Goal: Check status: Check status

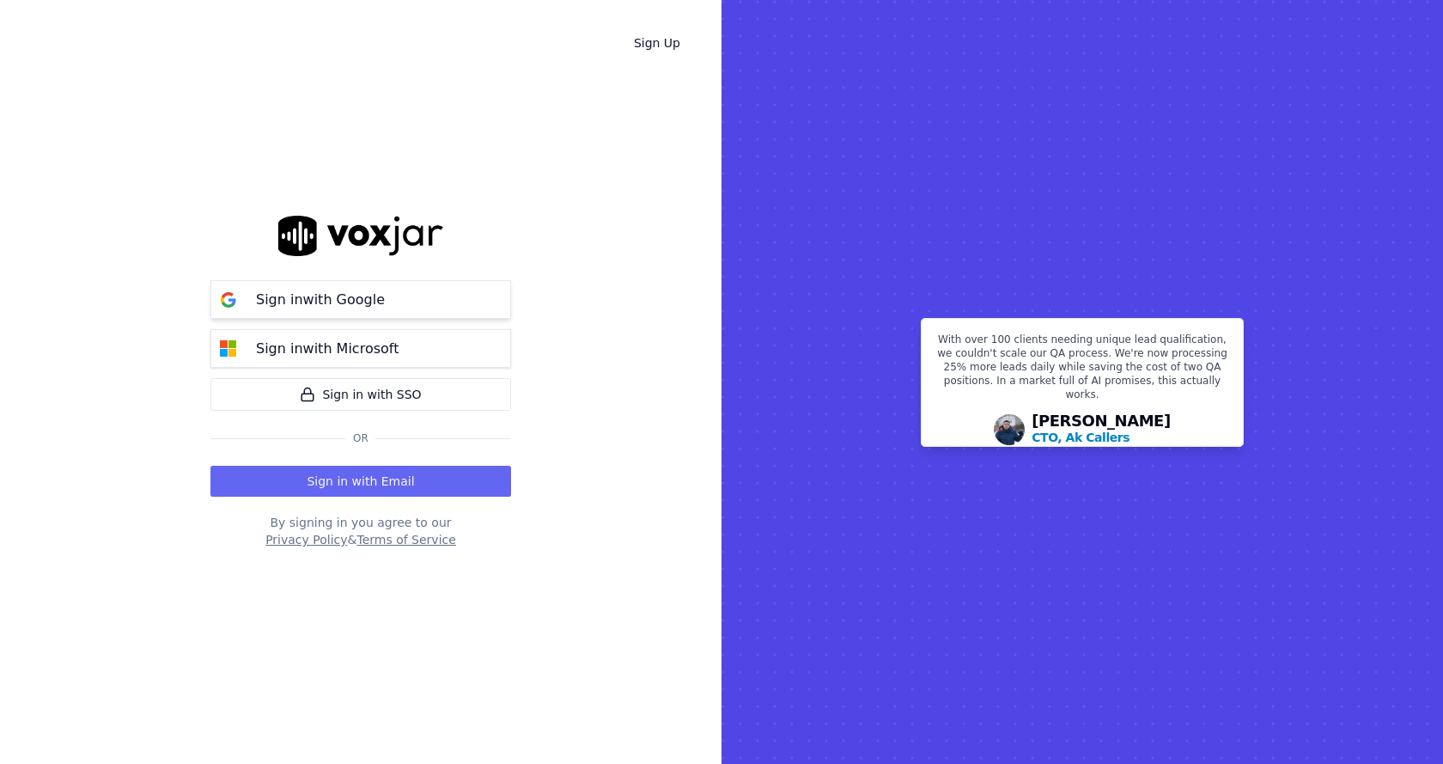
click at [429, 295] on button "Sign in with Google" at bounding box center [360, 299] width 301 height 39
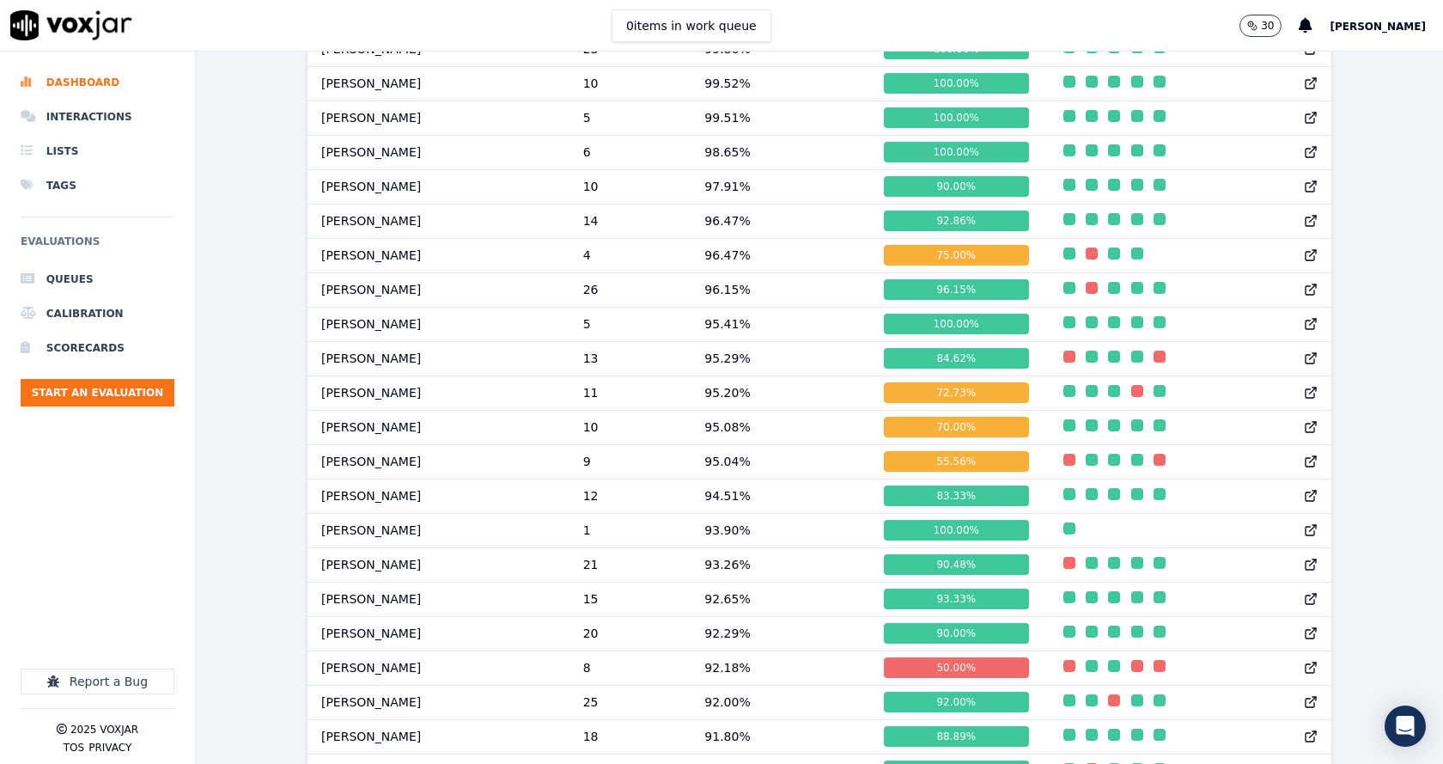
scroll to position [1031, 0]
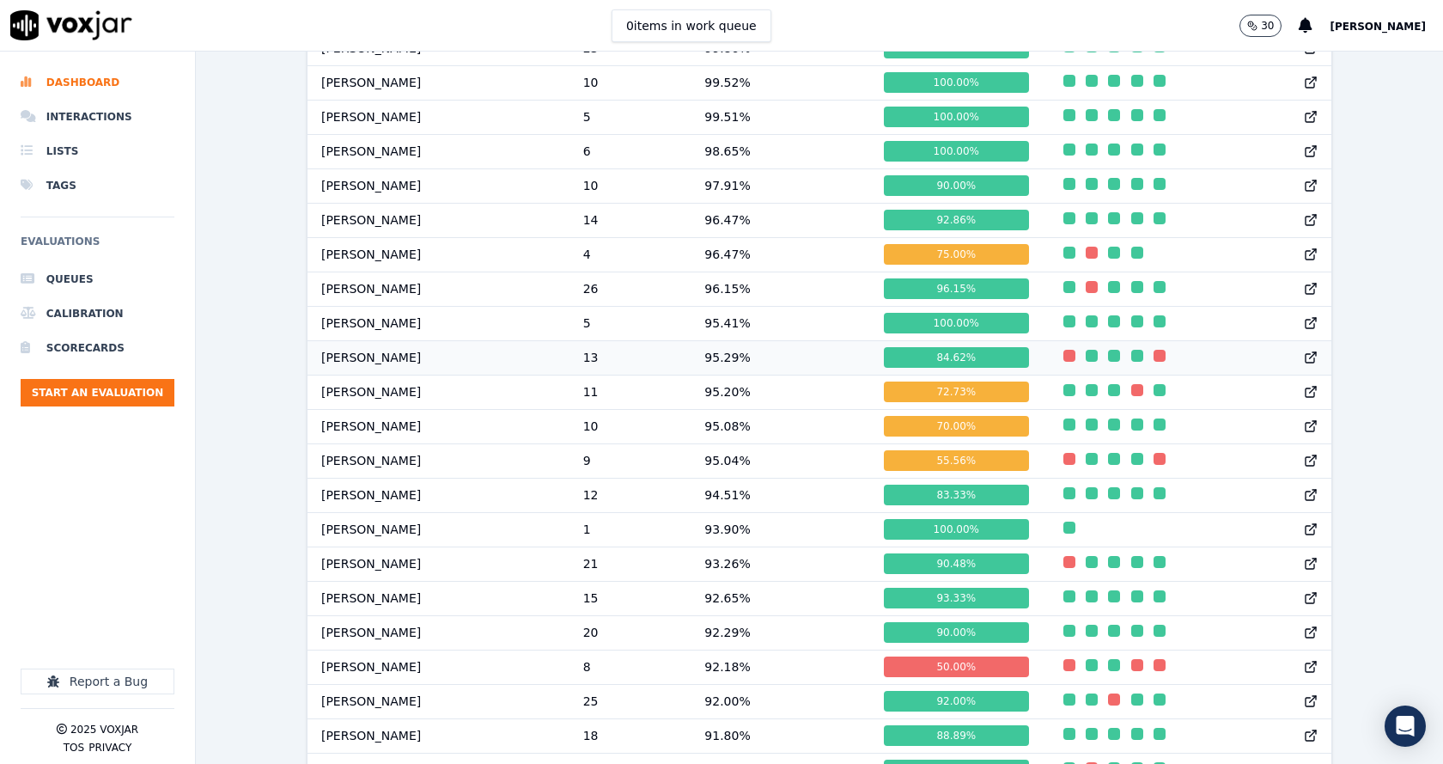
click at [420, 374] on td "[PERSON_NAME]" at bounding box center [438, 357] width 262 height 34
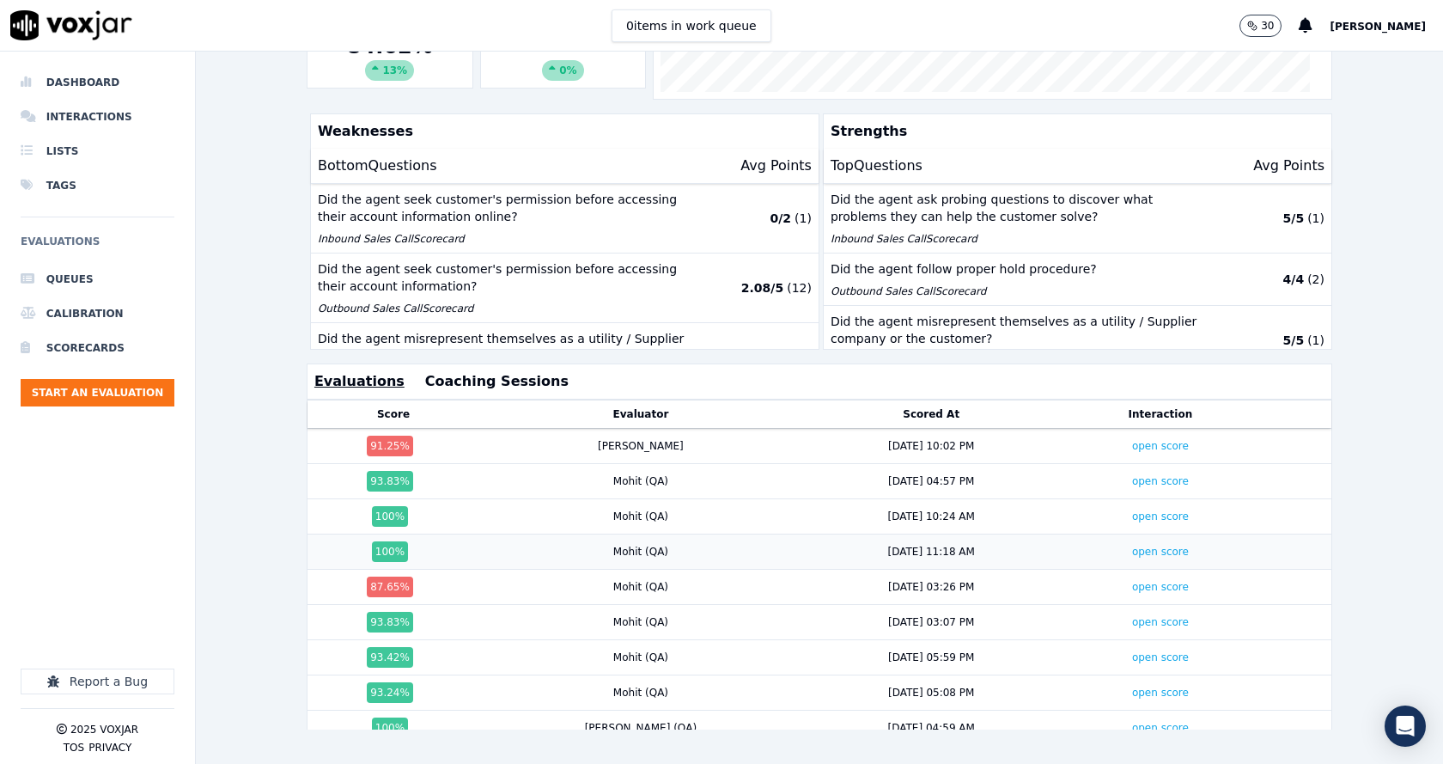
scroll to position [381, 0]
click at [1132, 440] on link "open score" at bounding box center [1160, 446] width 57 height 12
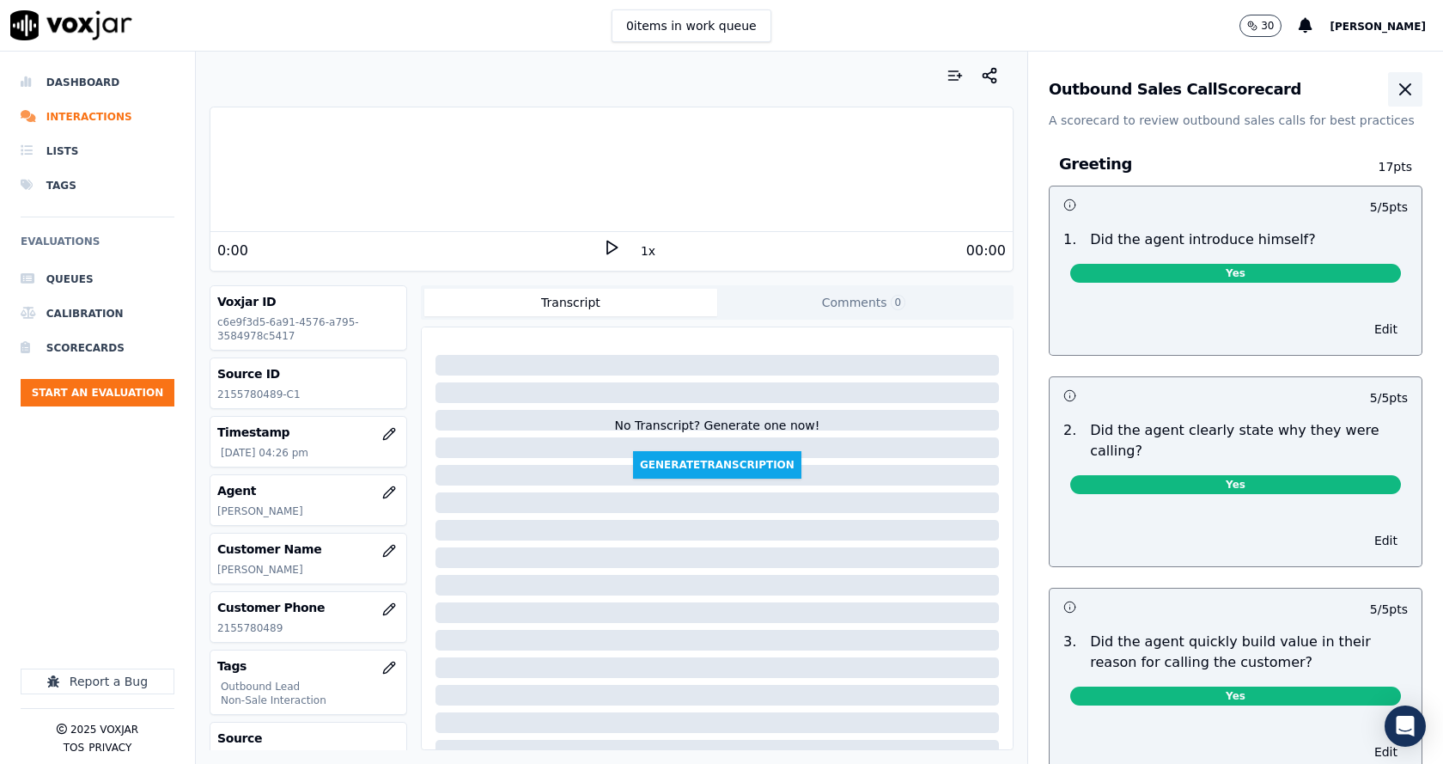
click at [1400, 87] on icon "button" at bounding box center [1405, 89] width 10 height 10
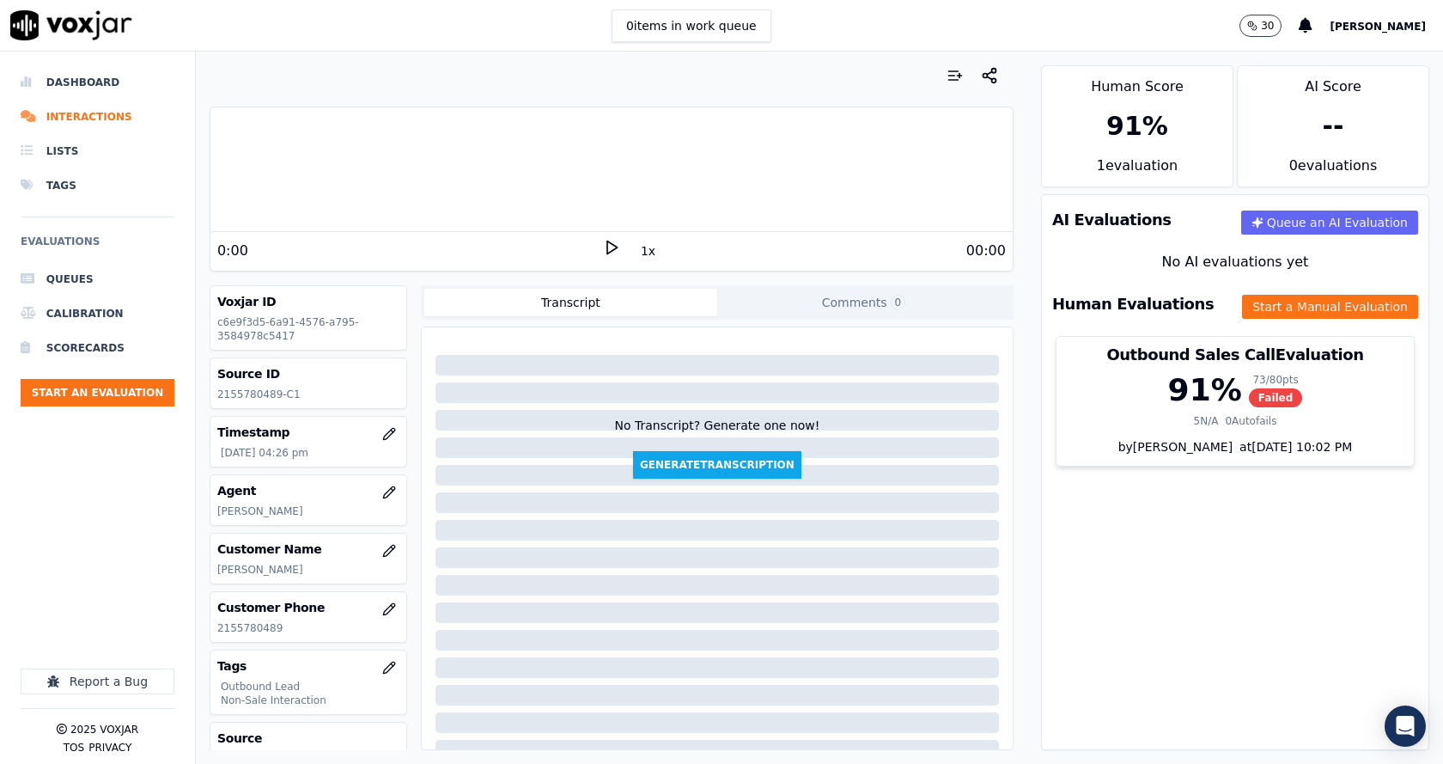
click at [1107, 151] on div "91 %" at bounding box center [1137, 126] width 191 height 58
click at [1130, 130] on div "91 %" at bounding box center [1137, 126] width 62 height 31
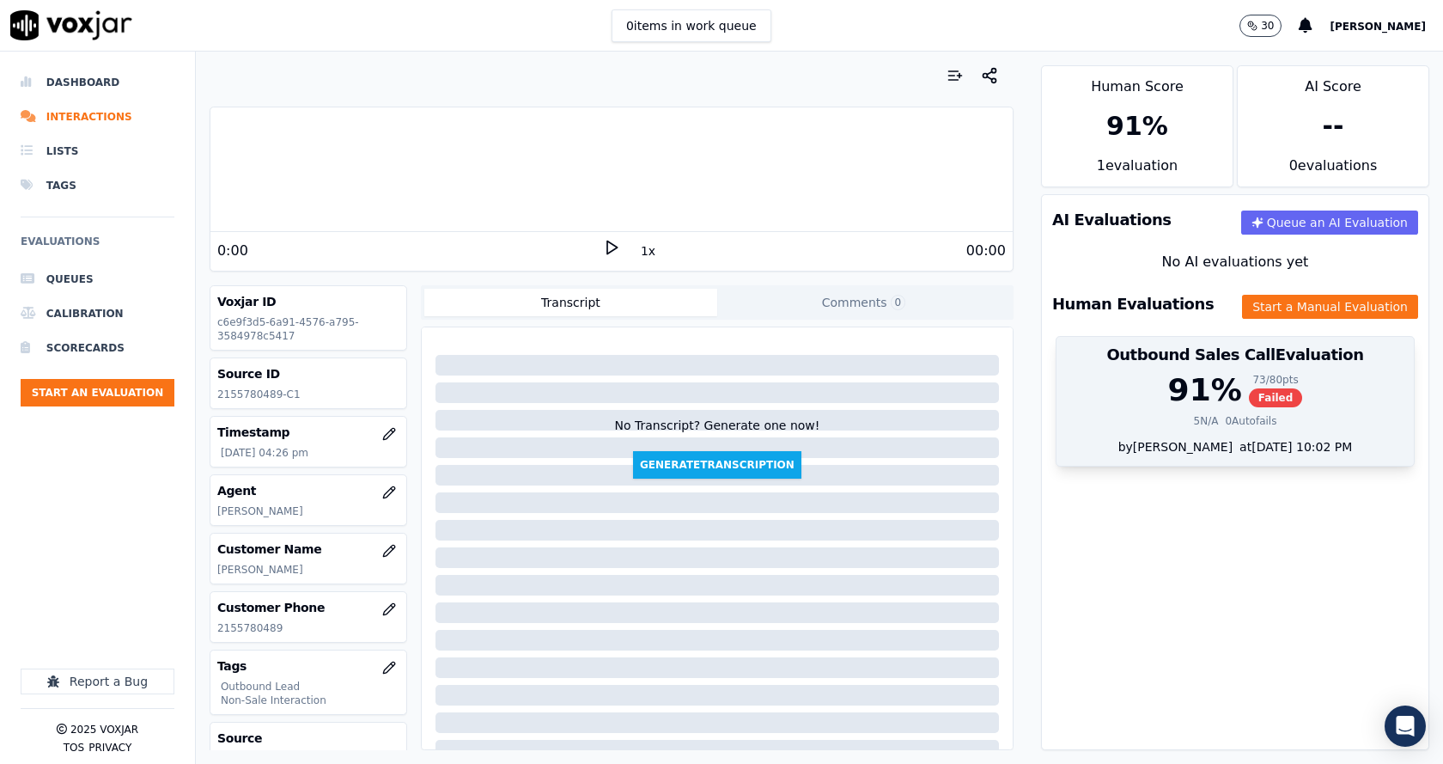
drag, startPoint x: 1130, startPoint y: 130, endPoint x: 1178, endPoint y: 435, distance: 309.5
click at [1131, 130] on div "91 %" at bounding box center [1137, 126] width 62 height 31
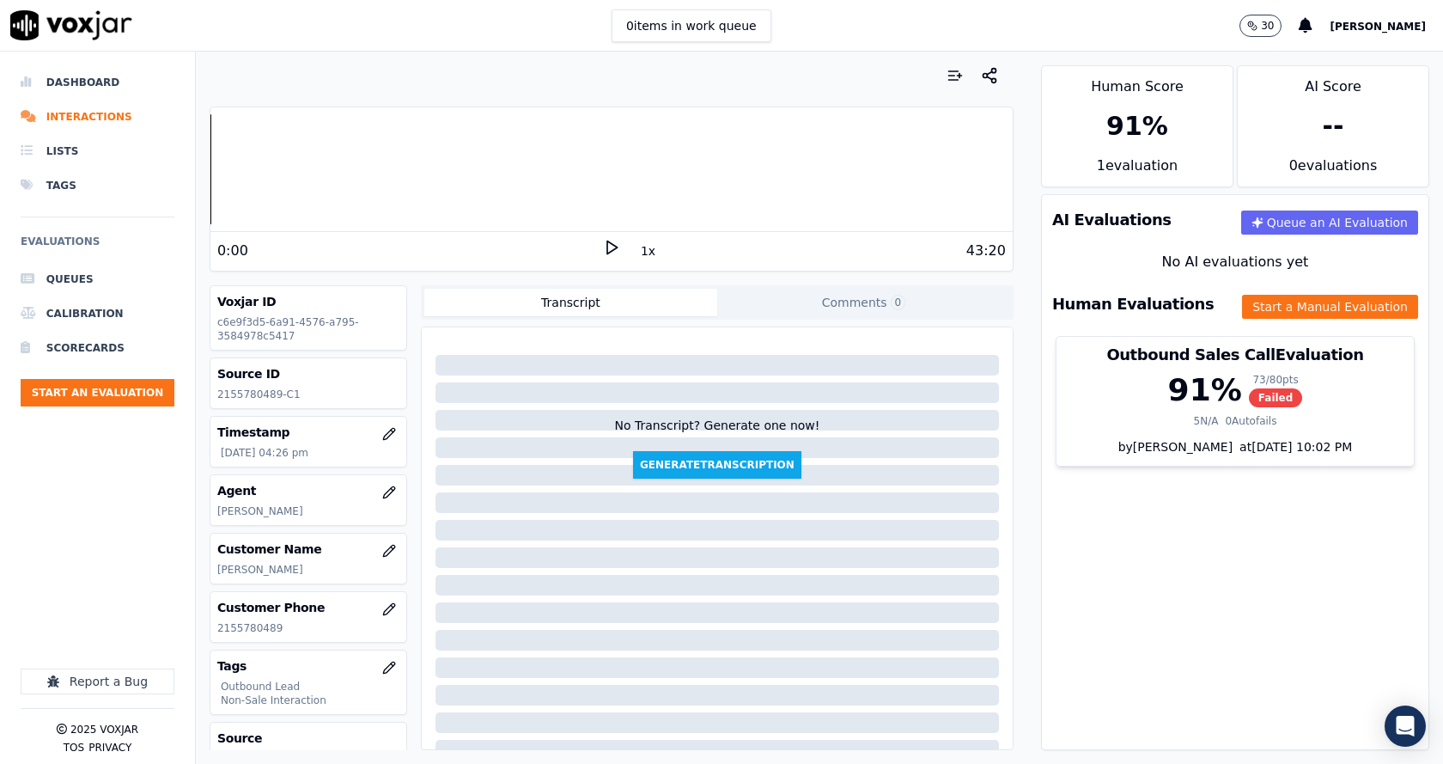
click at [1129, 142] on div "91 %" at bounding box center [1137, 126] width 62 height 31
click at [1312, 125] on div "--" at bounding box center [1333, 126] width 191 height 58
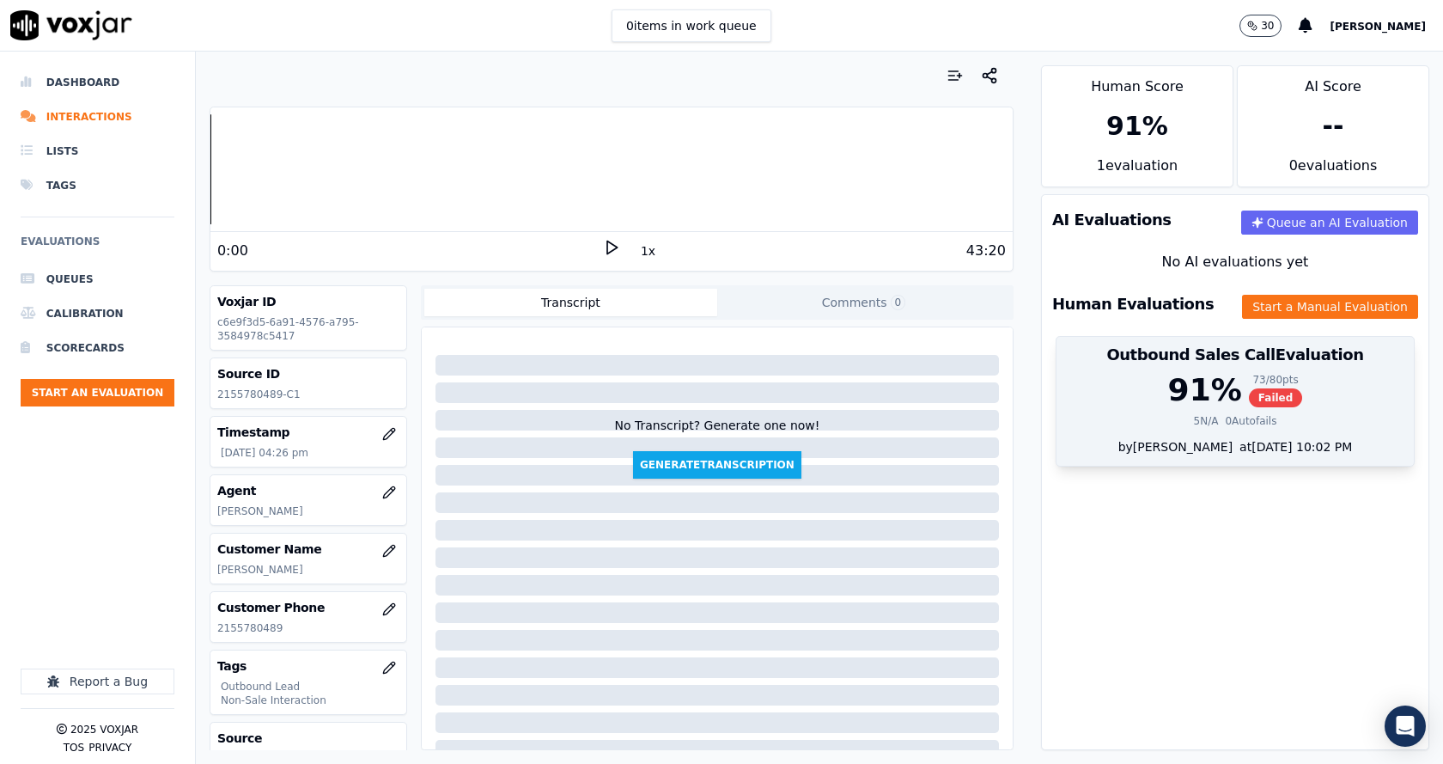
click at [1157, 428] on div "91 % 73 / 80 pts Failed 5 N/A 0 Autofails" at bounding box center [1234, 405] width 357 height 65
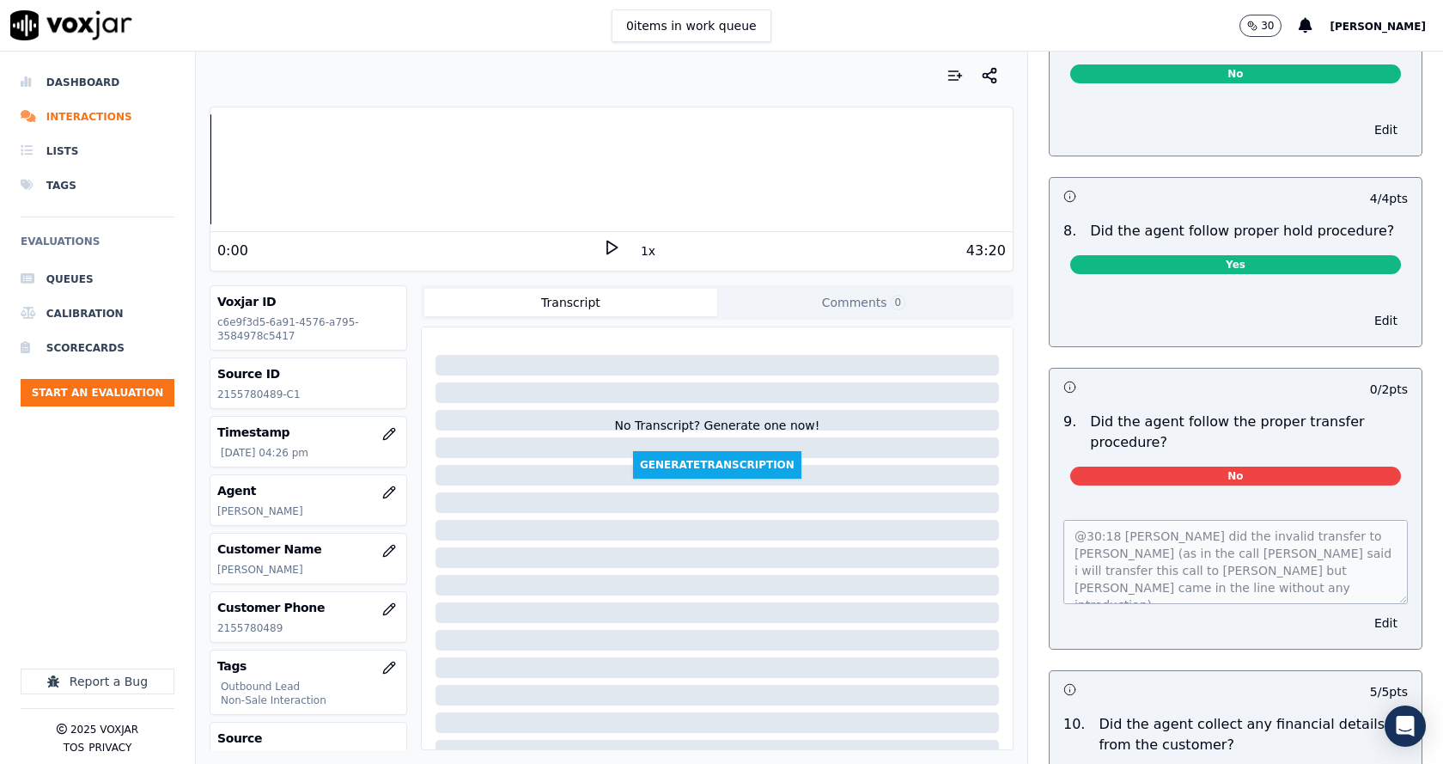
scroll to position [2663, 0]
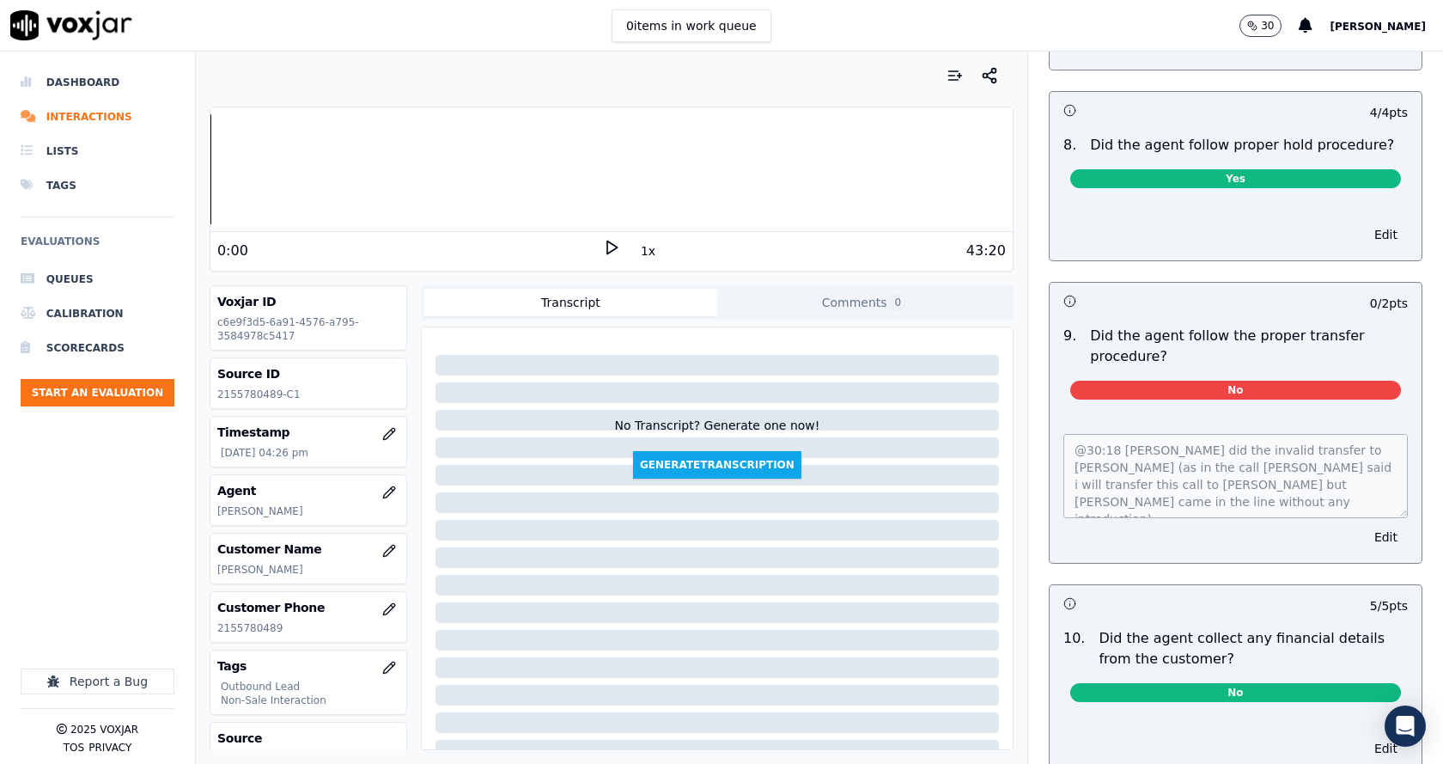
click at [1050, 429] on div "@30:18 Anthony-Anthony did the invalid transfer to Steve (as in the call Anthon…" at bounding box center [1236, 487] width 372 height 149
click at [1166, 497] on div "@30:18 Anthony-Anthony did the invalid transfer to Steve (as in the call Anthon…" at bounding box center [1236, 487] width 372 height 149
click at [1154, 497] on div "@30:18 Anthony-Anthony did the invalid transfer to Steve (as in the call Anthon…" at bounding box center [1236, 487] width 372 height 149
click at [1159, 498] on div "@30:18 Anthony-Anthony did the invalid transfer to Steve (as in the call Anthon…" at bounding box center [1236, 487] width 372 height 149
click at [1050, 414] on div "@30:18 Anthony-Anthony did the invalid transfer to Steve (as in the call Anthon…" at bounding box center [1236, 487] width 372 height 149
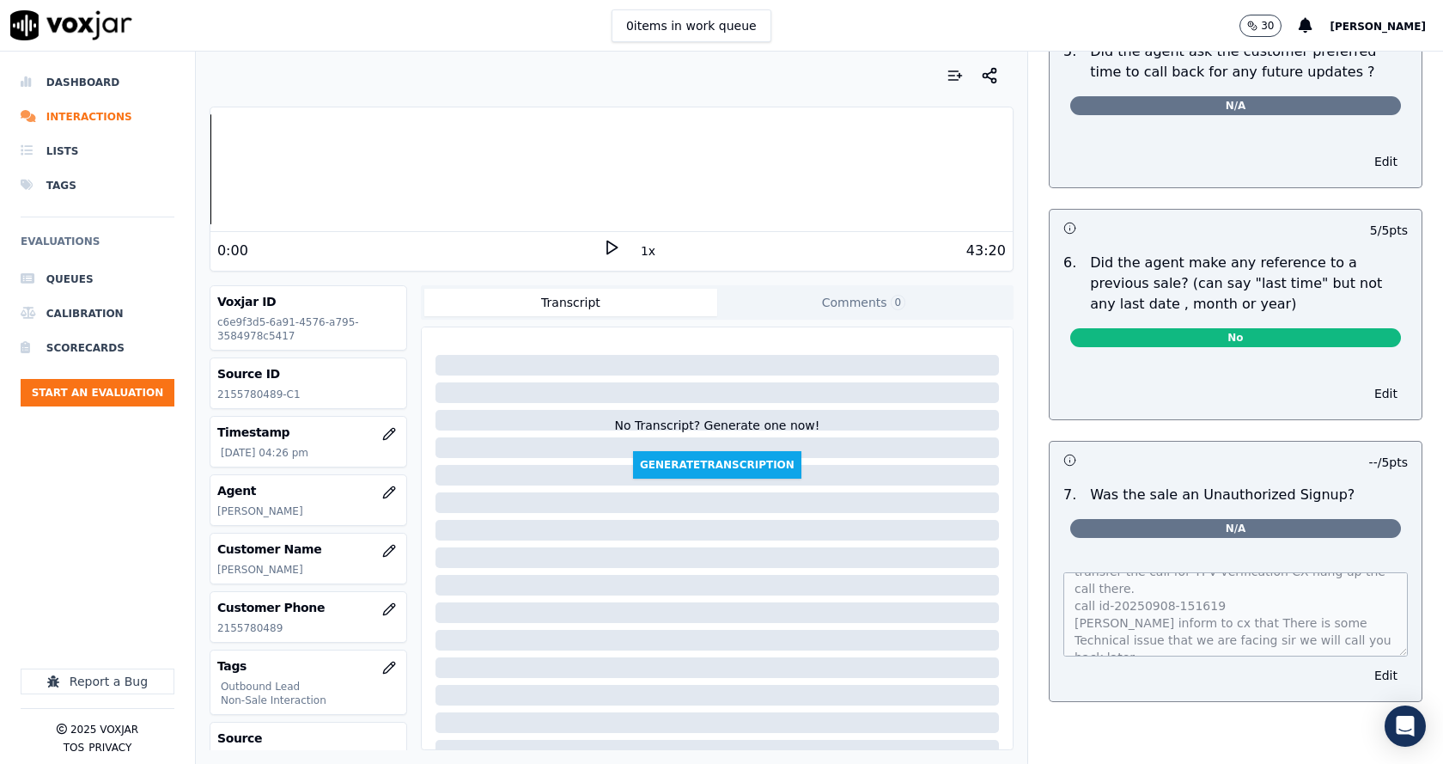
scroll to position [0, 0]
click at [1054, 551] on div "call id-142717_2155780489 After the Cts Verifican while steve try to transfer t…" at bounding box center [1236, 625] width 372 height 149
